Goal: Task Accomplishment & Management: Use online tool/utility

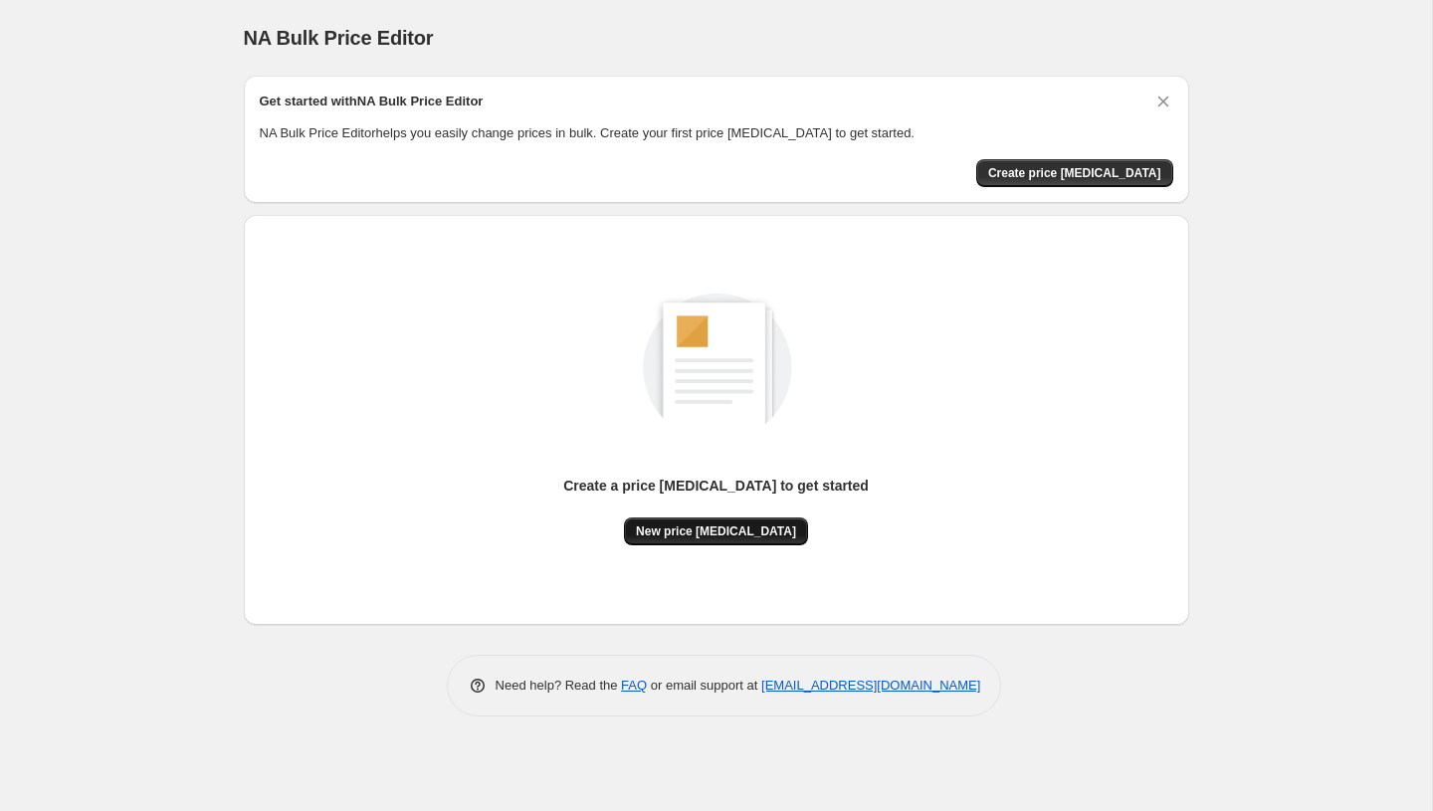
click at [682, 540] on button "New price [MEDICAL_DATA]" at bounding box center [716, 532] width 184 height 28
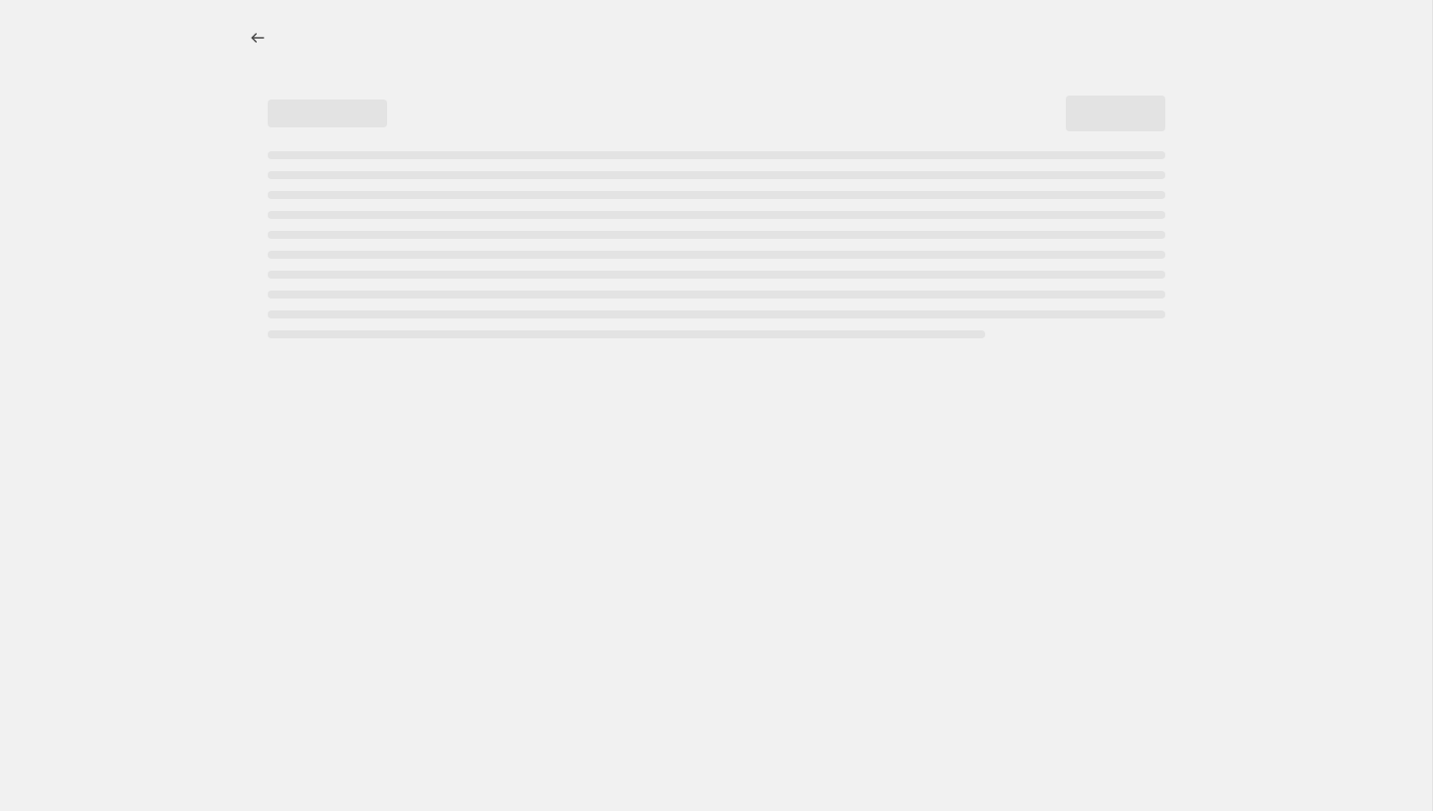
select select "percentage"
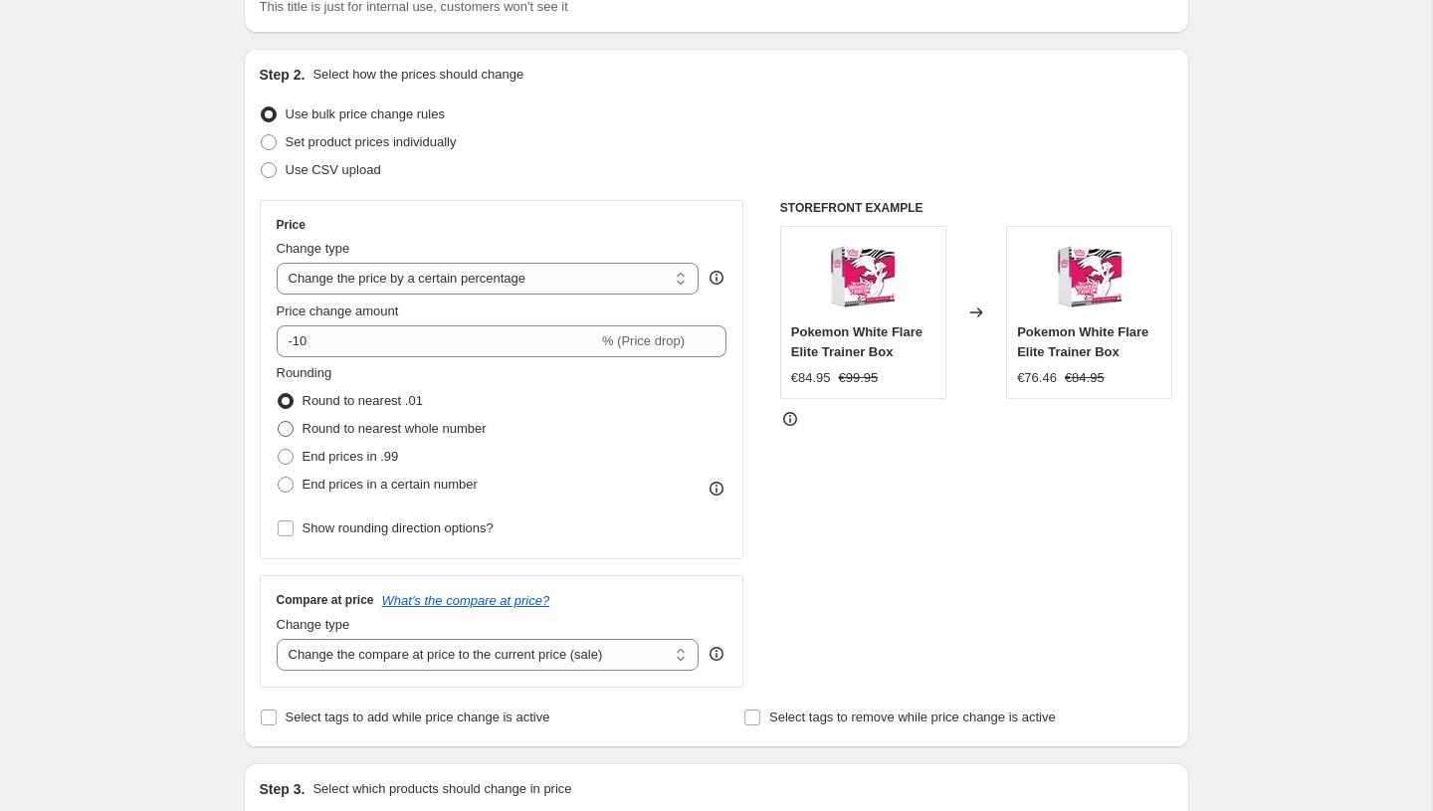
scroll to position [169, 0]
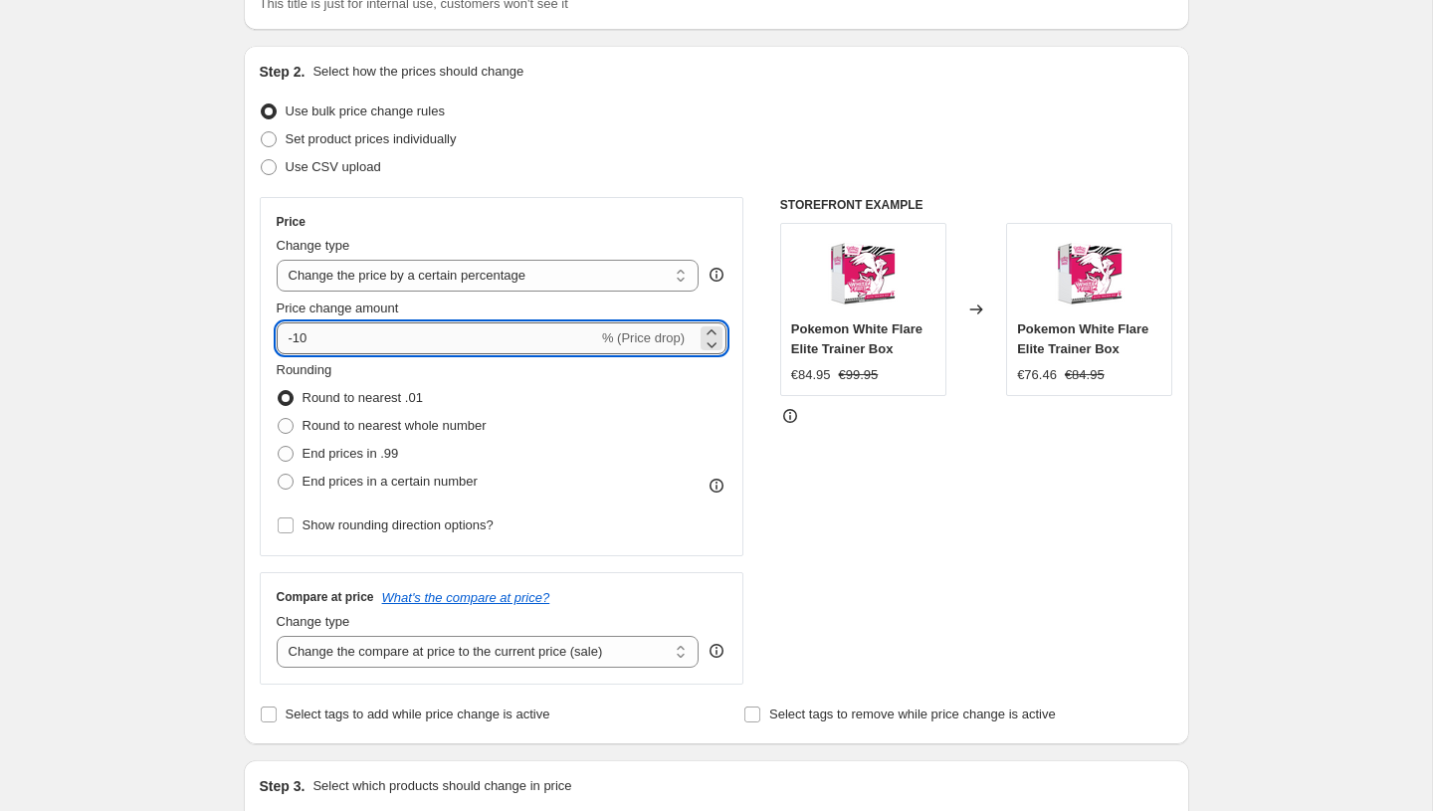
click at [383, 332] on input "-10" at bounding box center [437, 338] width 321 height 32
type input "-1"
type input "-40"
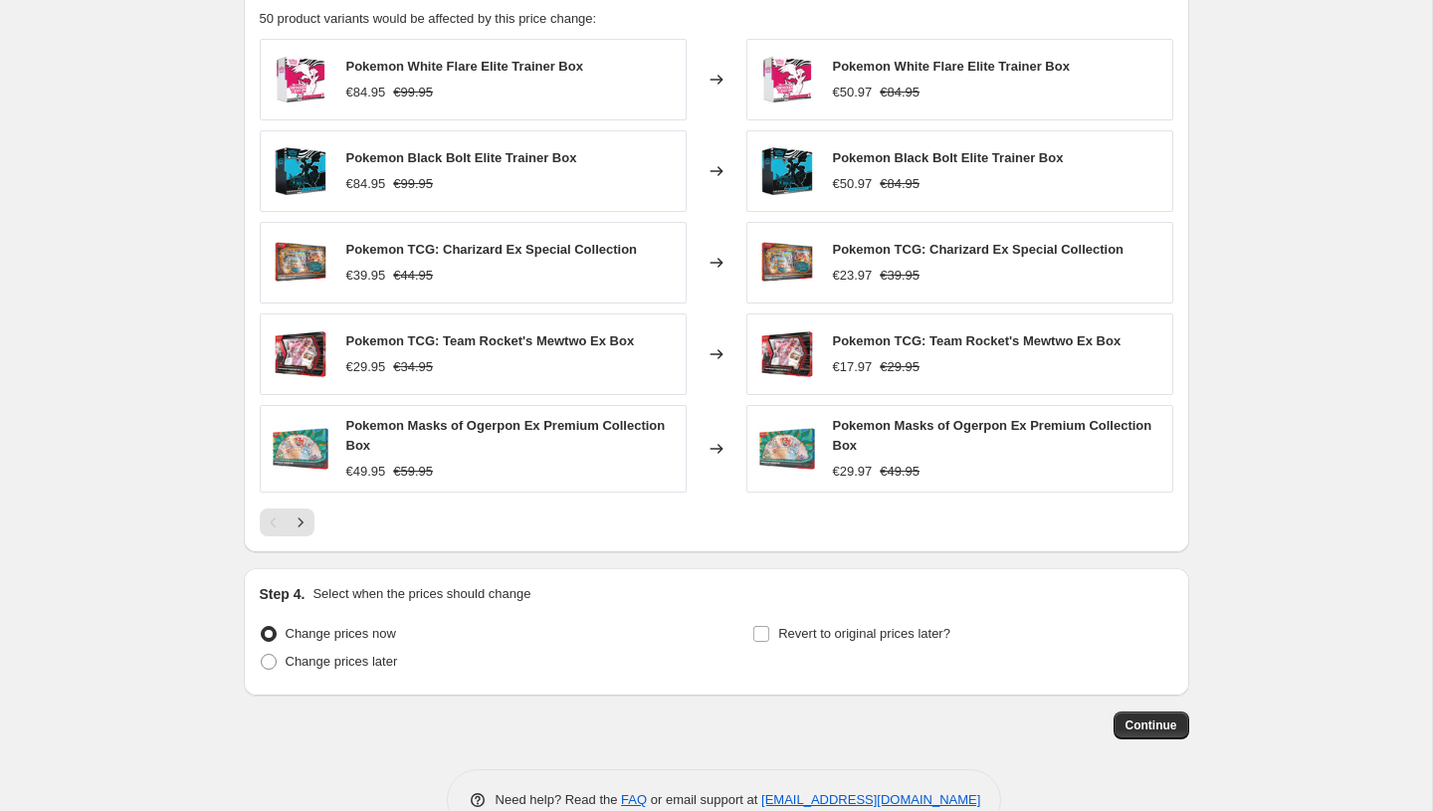
scroll to position [1184, 0]
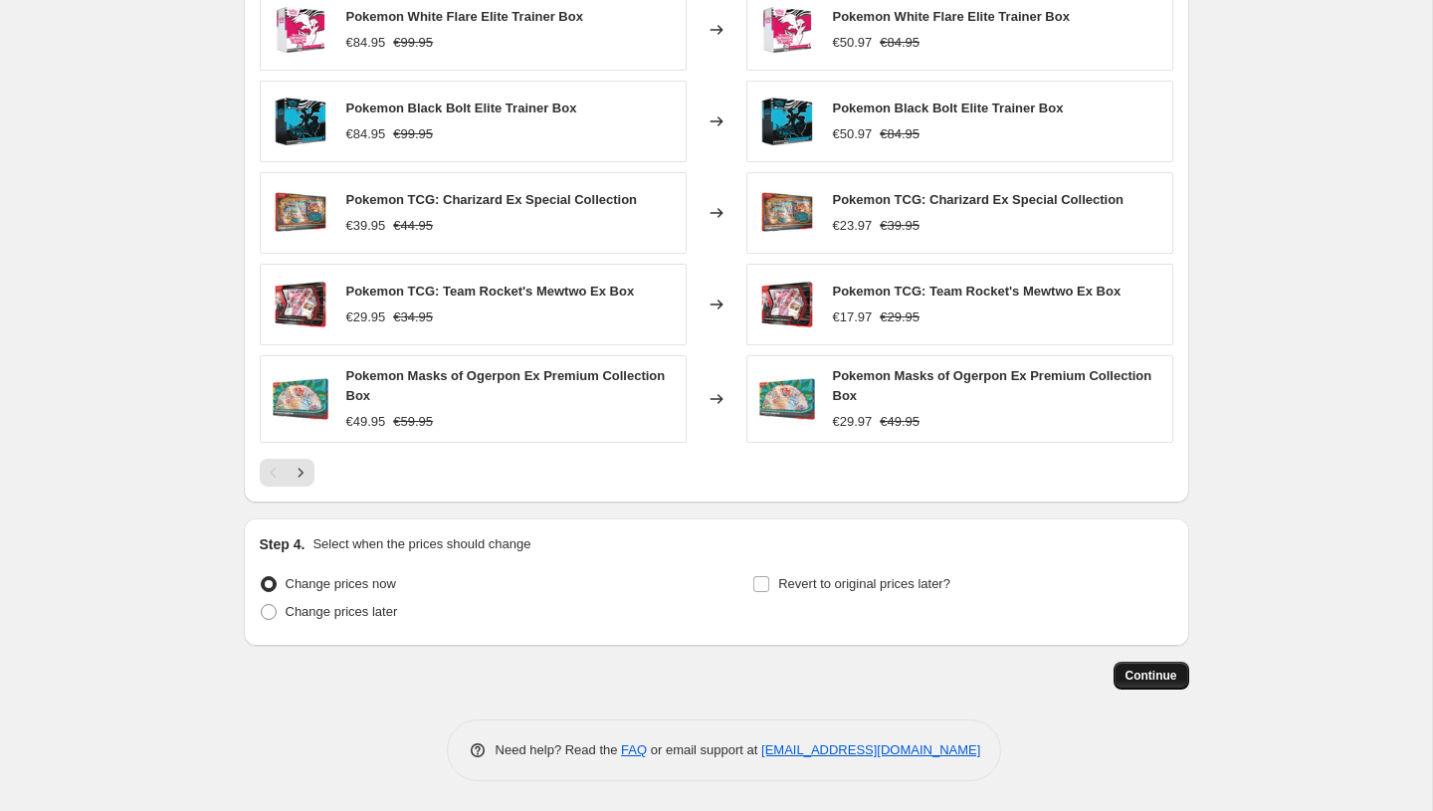
click at [1136, 674] on span "Continue" at bounding box center [1152, 676] width 52 height 16
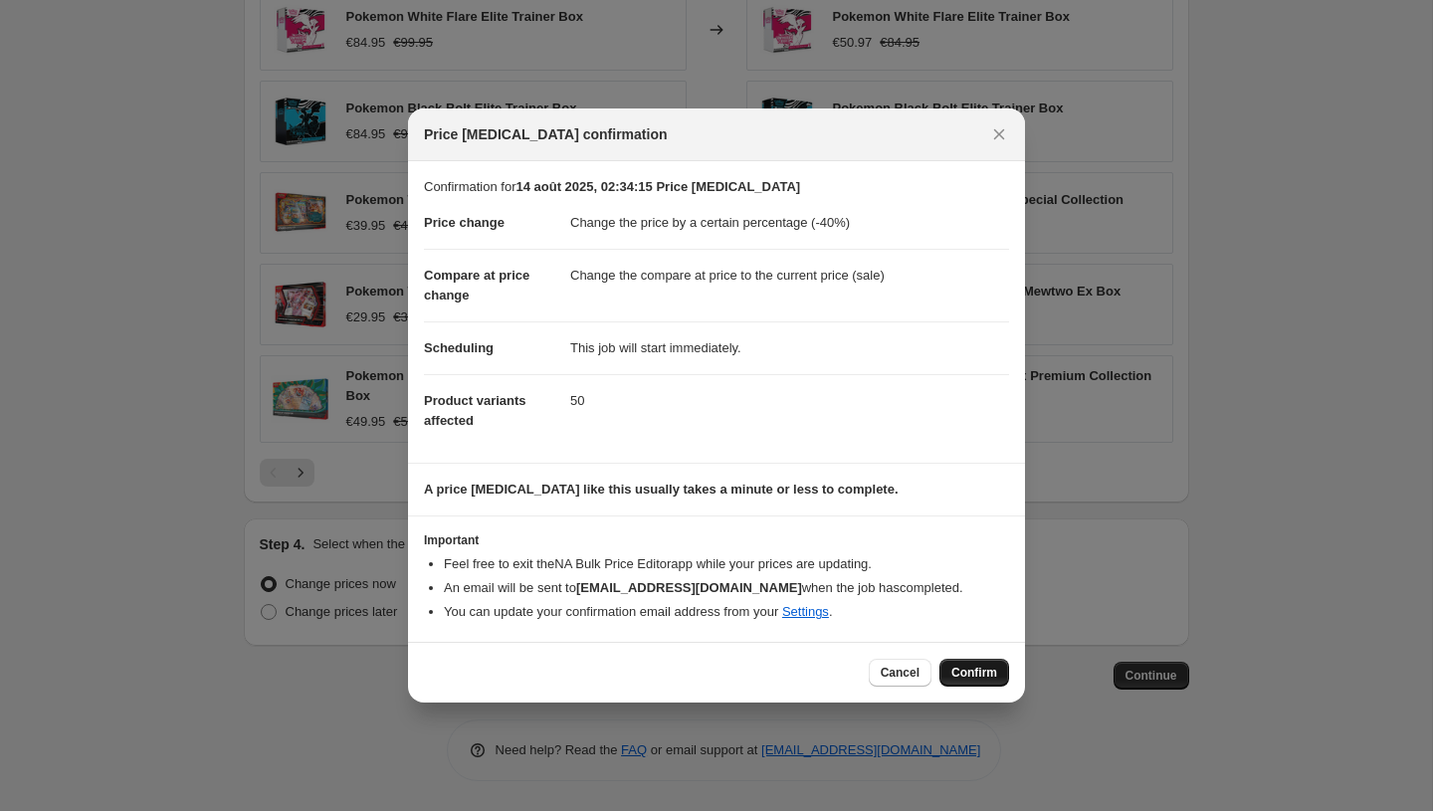
click at [973, 677] on span "Confirm" at bounding box center [974, 673] width 46 height 16
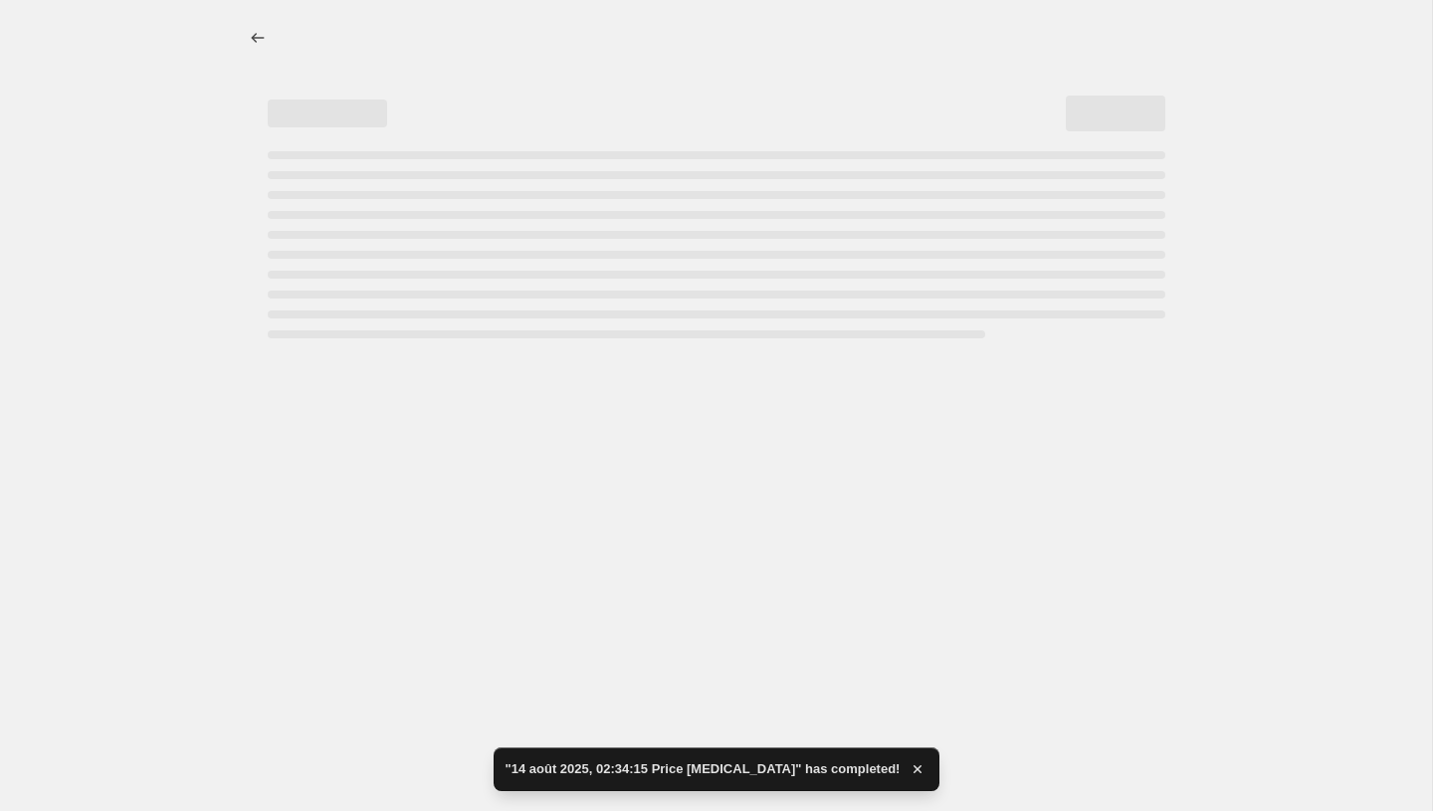
select select "percentage"
